Goal: Task Accomplishment & Management: Manage account settings

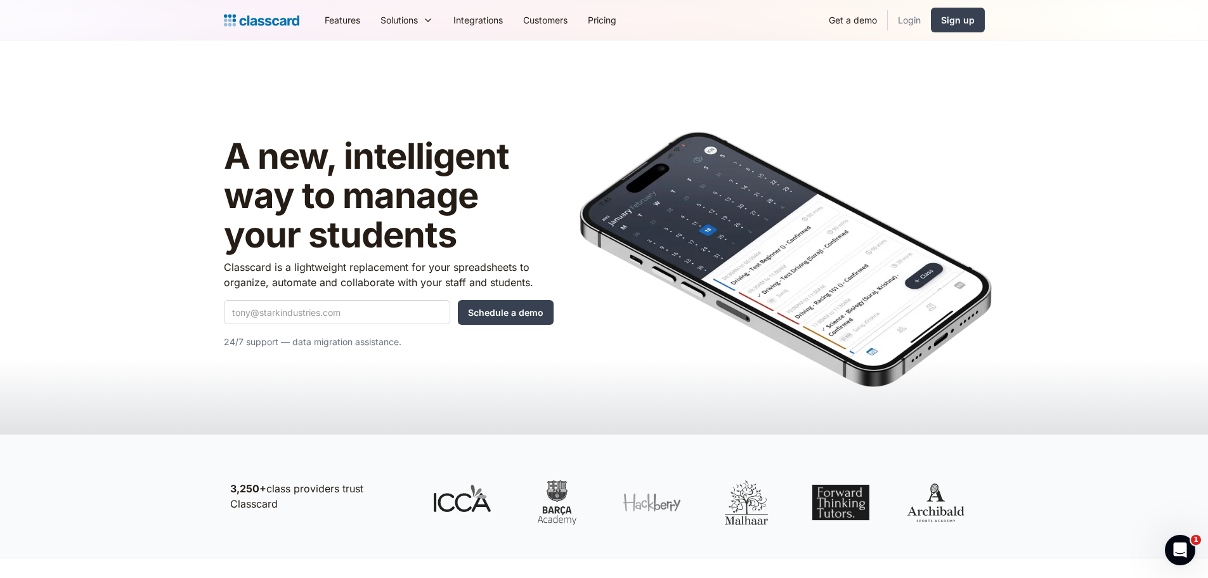
click at [905, 21] on link "Login" at bounding box center [909, 20] width 43 height 29
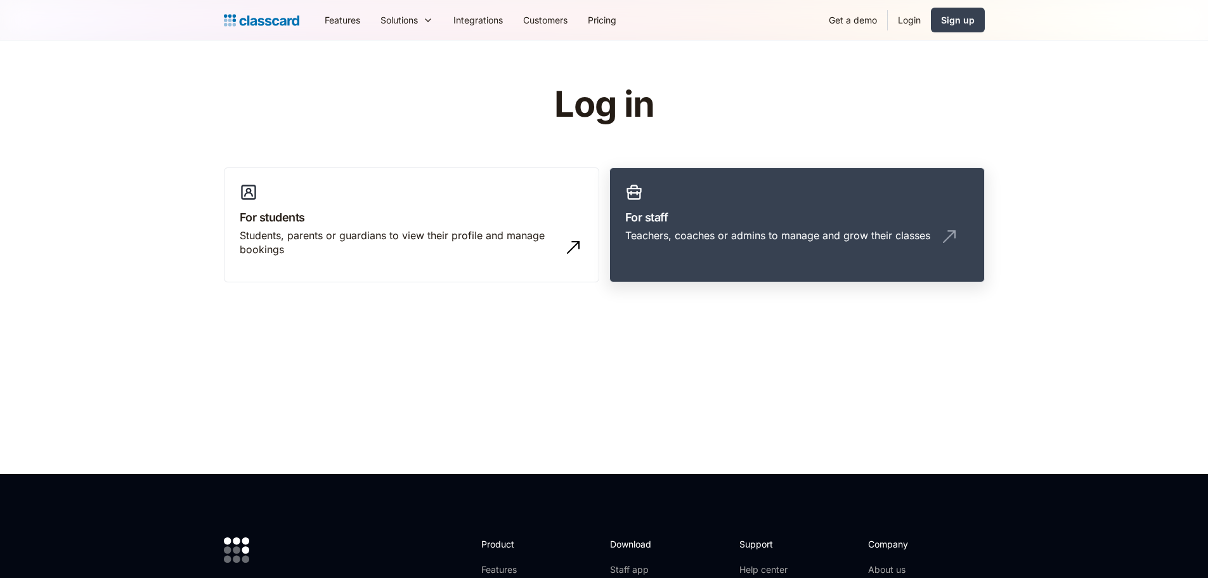
click at [680, 244] on div "Teachers, coaches or admins to manage and grow their classes" at bounding box center [797, 240] width 344 height 24
click at [798, 217] on h3 "For staff" at bounding box center [797, 217] width 344 height 17
